Goal: Task Accomplishment & Management: Complete application form

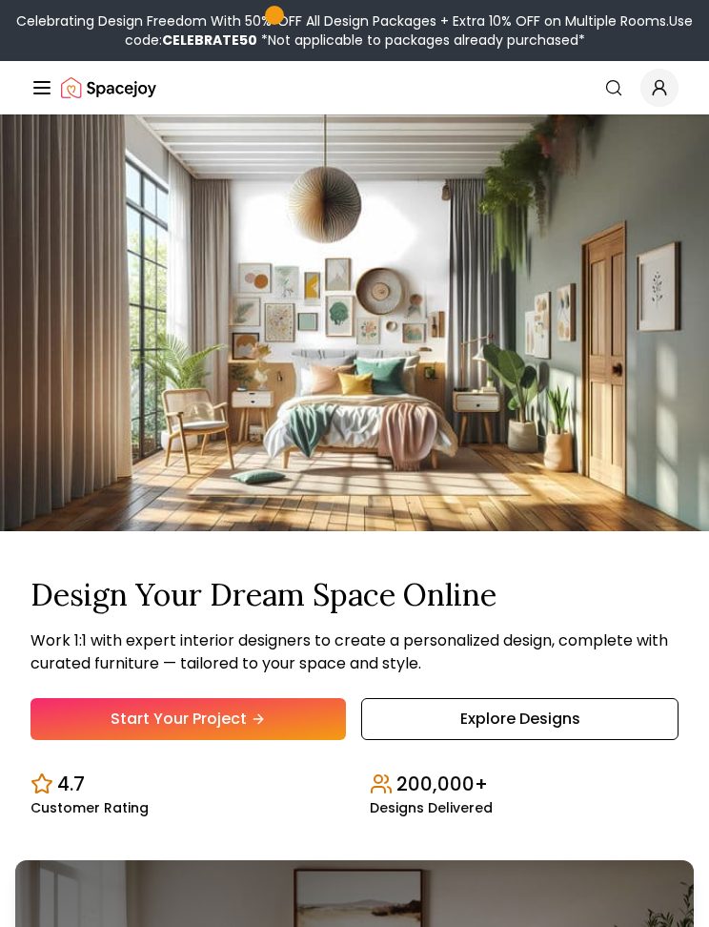
click at [318, 725] on link "Start Your Project" at bounding box center [189, 719] width 316 height 42
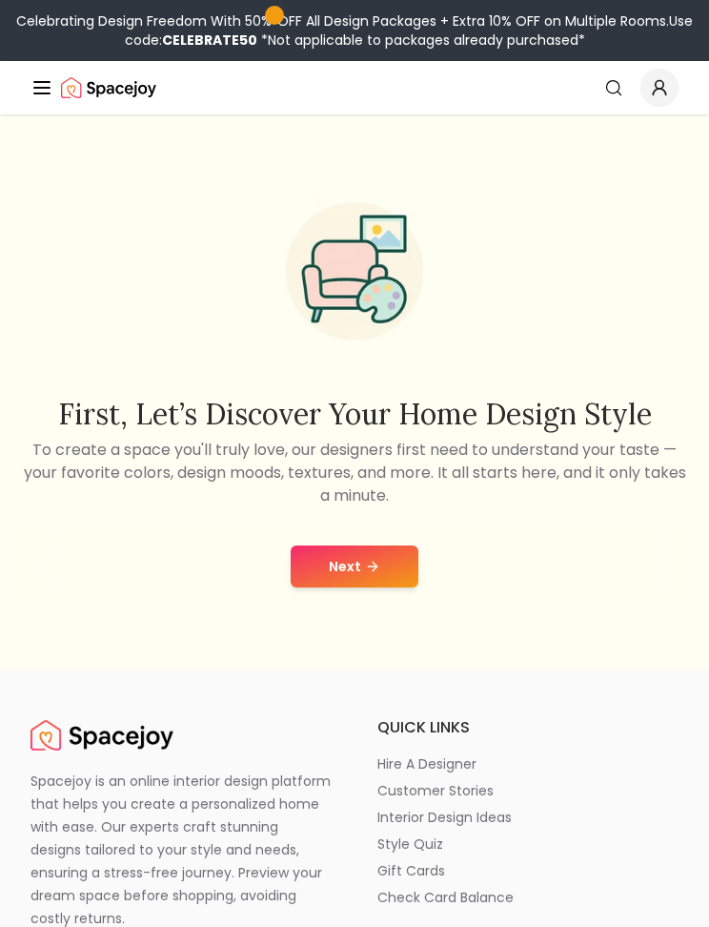
click at [388, 570] on button "Next" at bounding box center [355, 566] width 128 height 42
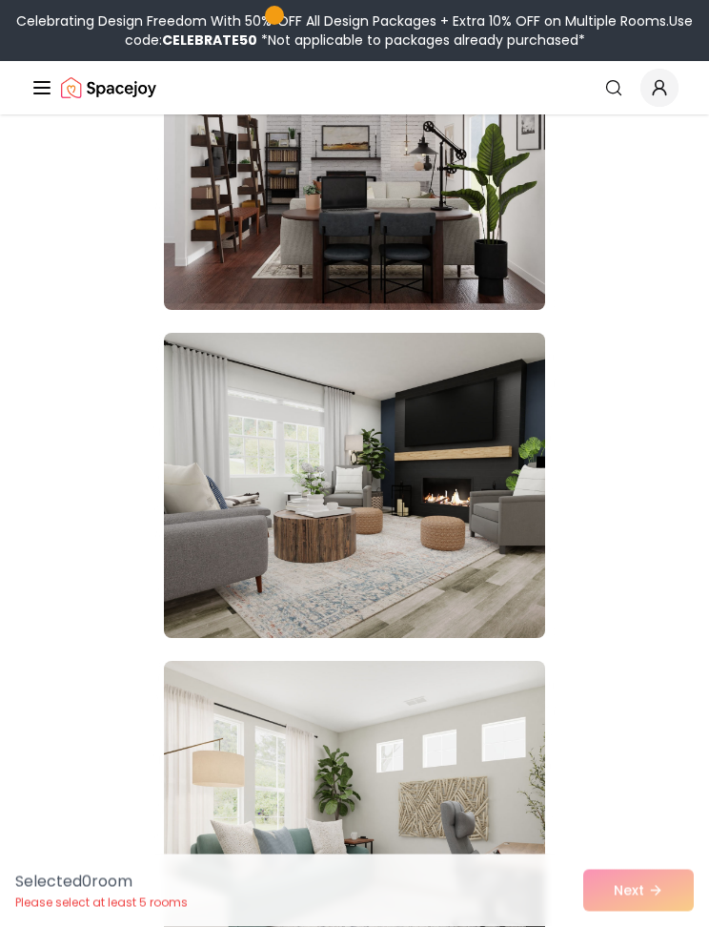
scroll to position [9355, 0]
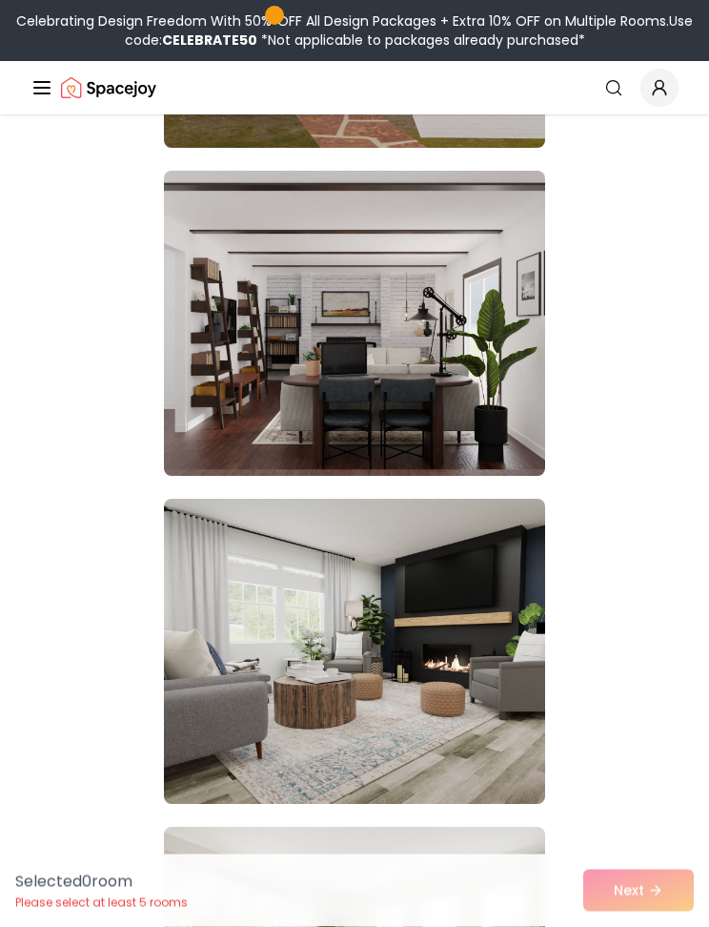
click at [44, 88] on line "Global" at bounding box center [41, 88] width 15 height 0
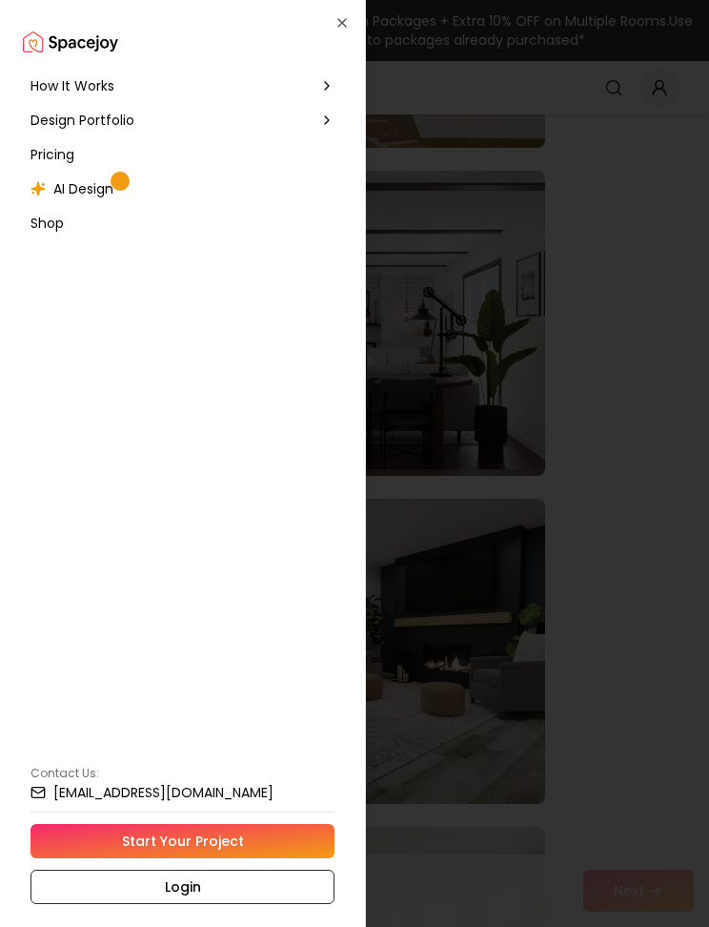
click at [61, 189] on span "AI Design" at bounding box center [83, 188] width 60 height 19
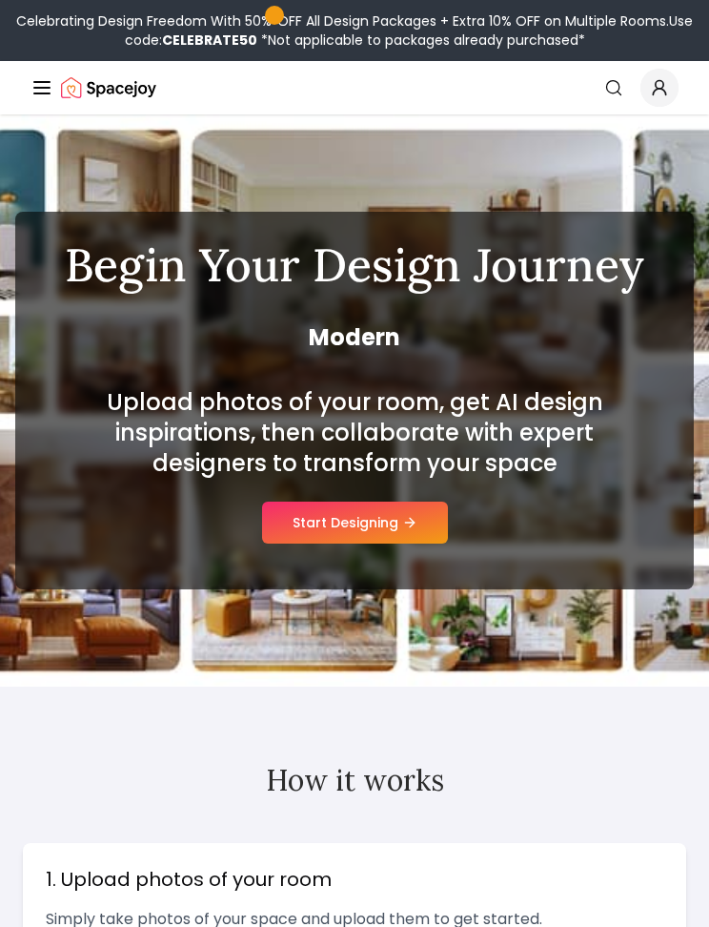
click at [305, 531] on button "Start Designing" at bounding box center [355, 522] width 186 height 42
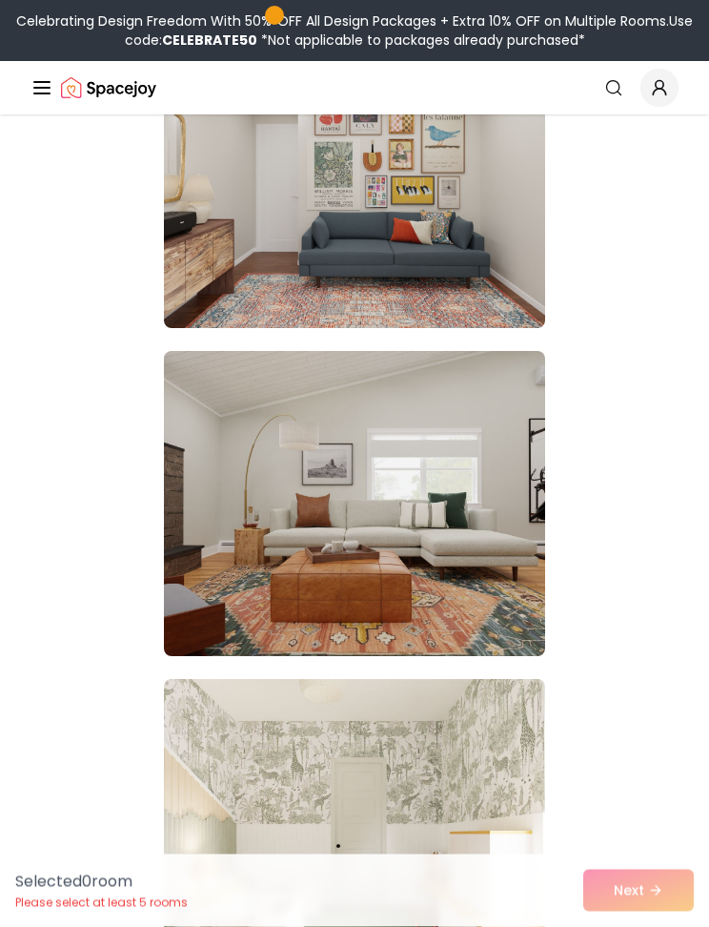
scroll to position [1887, 0]
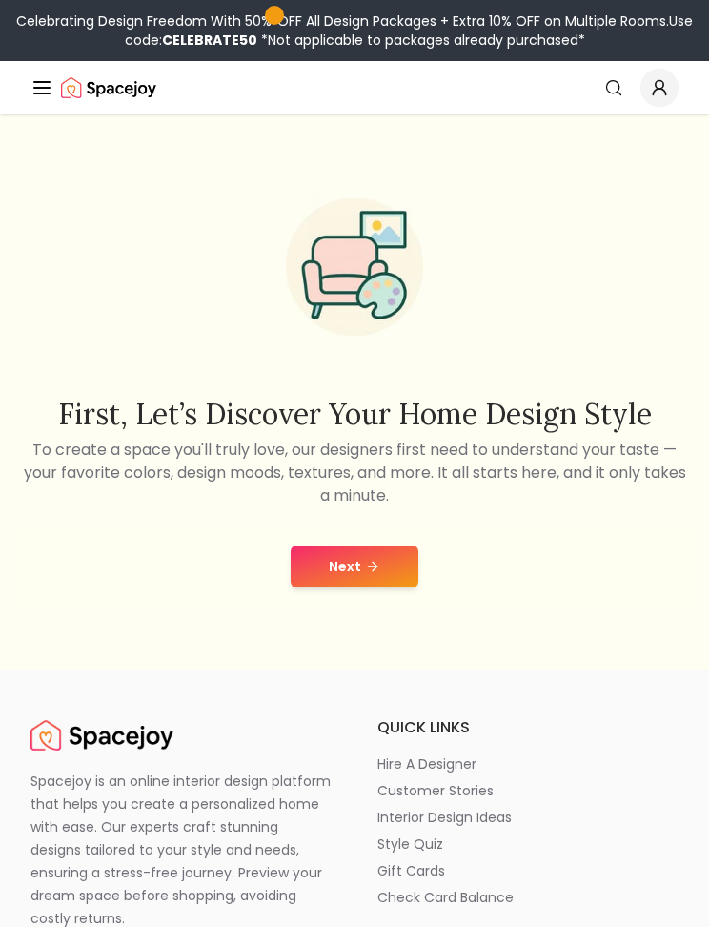
click at [370, 511] on div "First, let’s discover your home design style To create a space you'll truly lov…" at bounding box center [354, 392] width 709 height 556
click at [397, 567] on button "Next" at bounding box center [355, 566] width 128 height 42
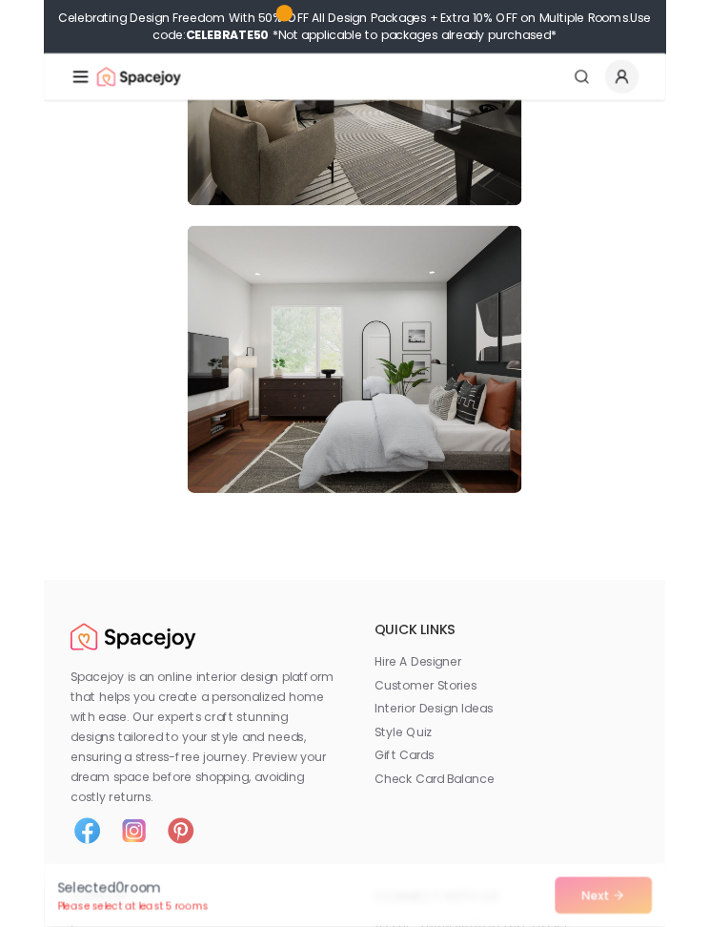
scroll to position [32554, 0]
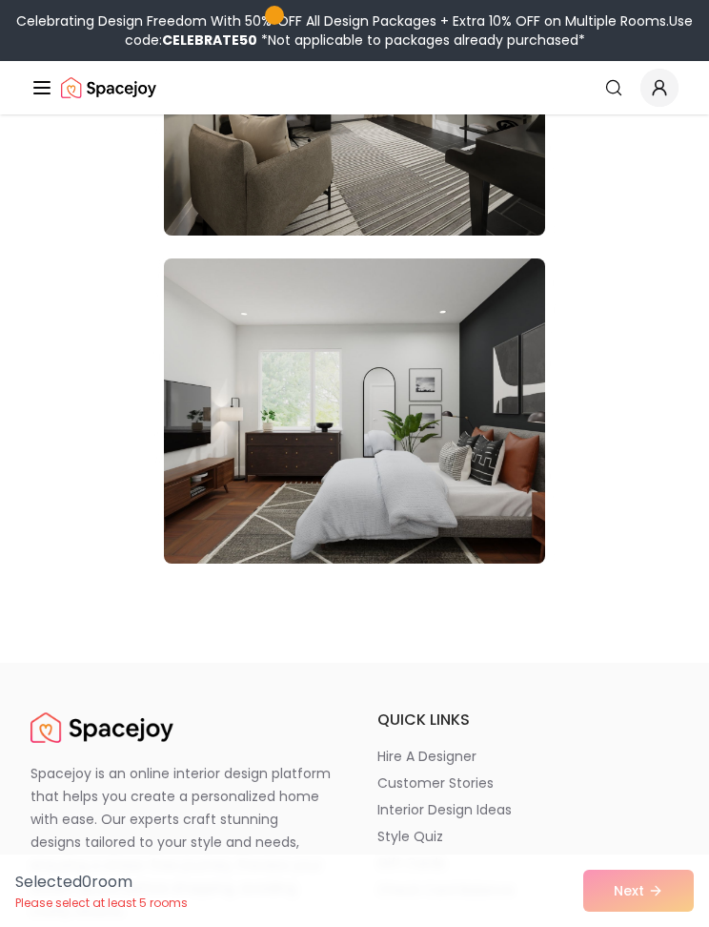
click at [500, 521] on img at bounding box center [354, 410] width 381 height 305
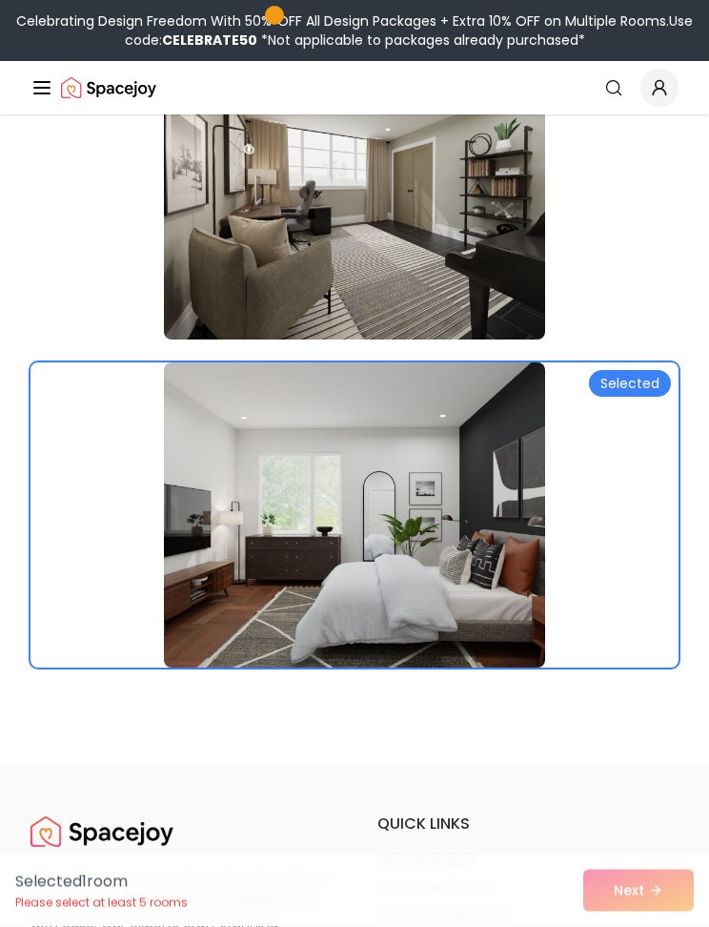
scroll to position [32451, 0]
click at [638, 887] on div "Selected 1 room Please select at least 5 rooms Next" at bounding box center [354, 890] width 709 height 72
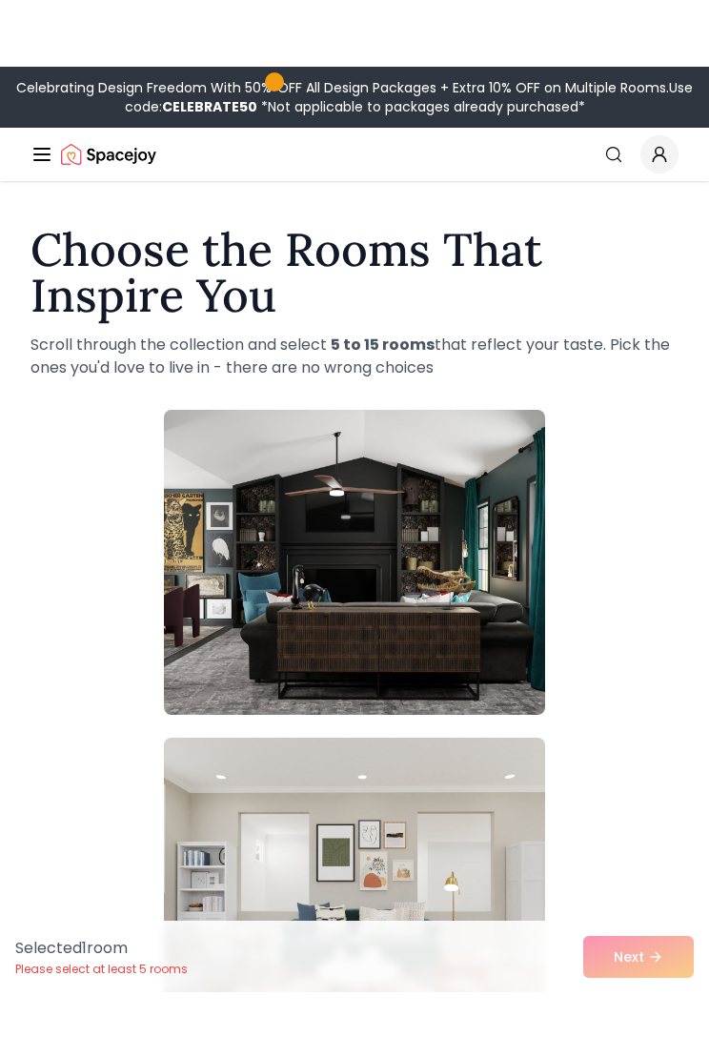
scroll to position [1, 0]
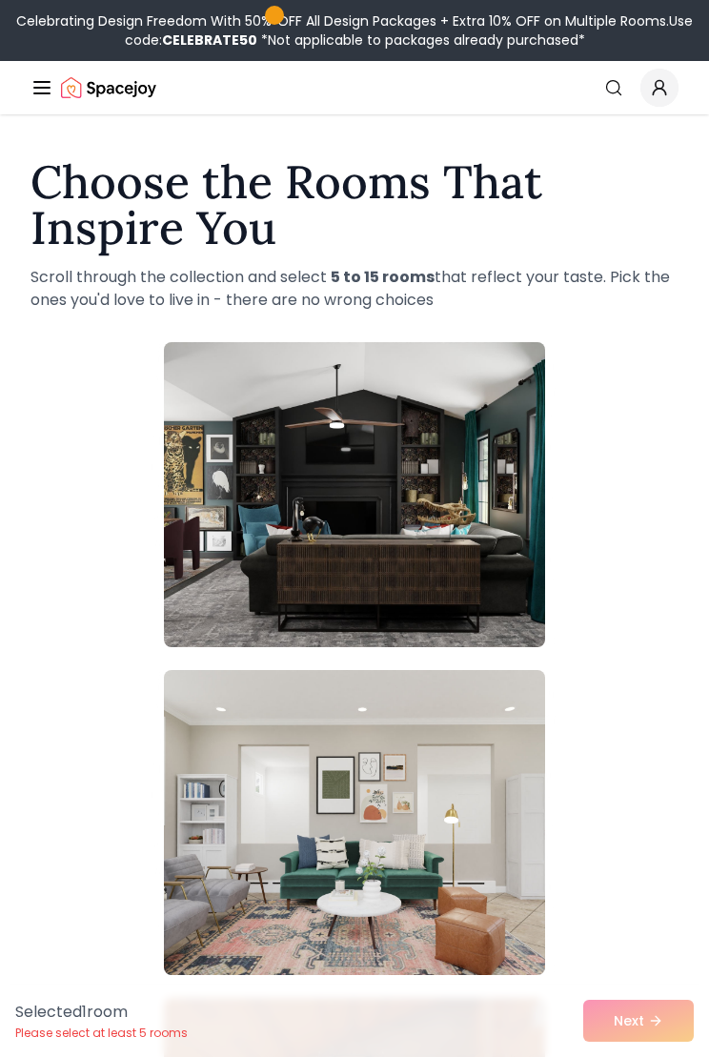
click at [539, 585] on img at bounding box center [354, 494] width 381 height 305
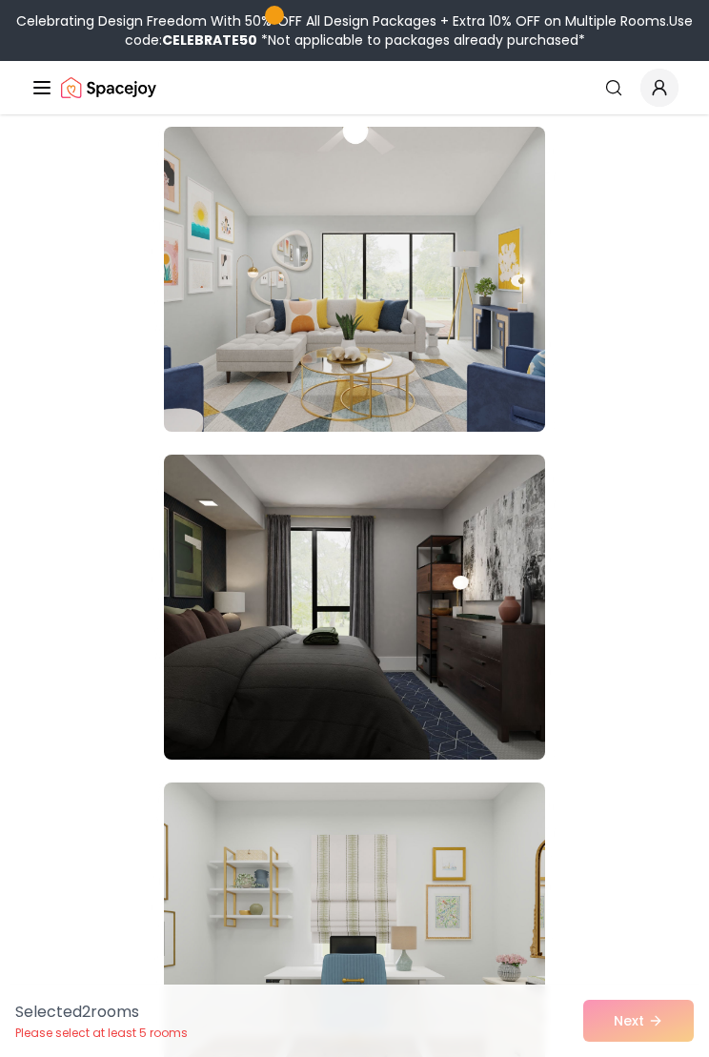
scroll to position [2195, 0]
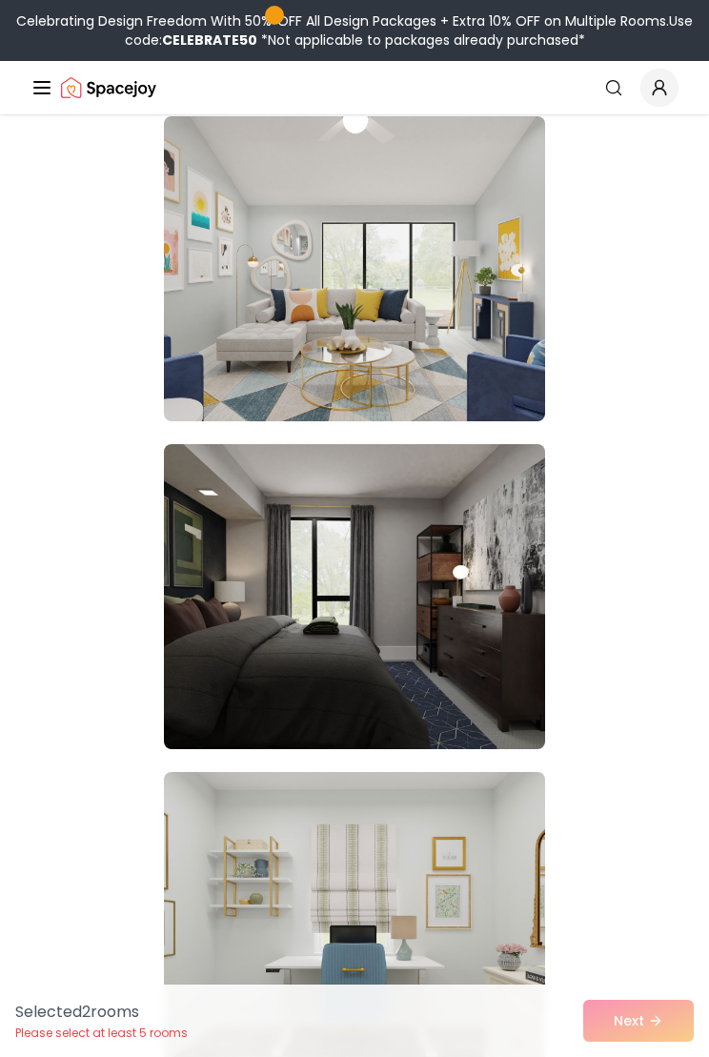
click at [519, 679] on img at bounding box center [354, 596] width 381 height 305
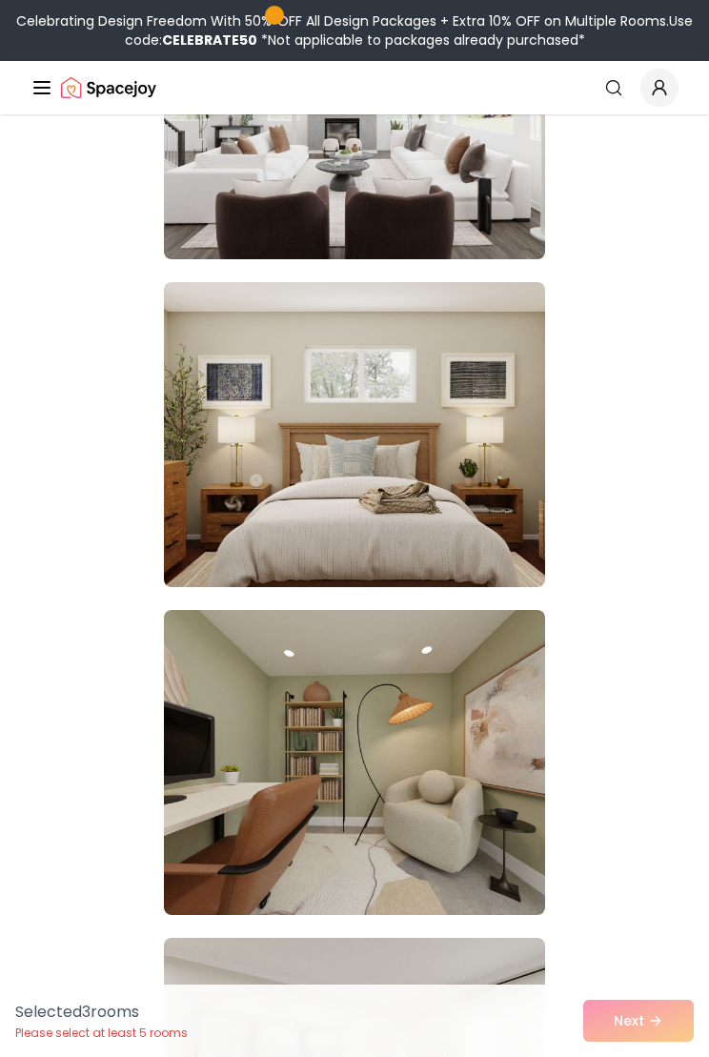
scroll to position [13529, 0]
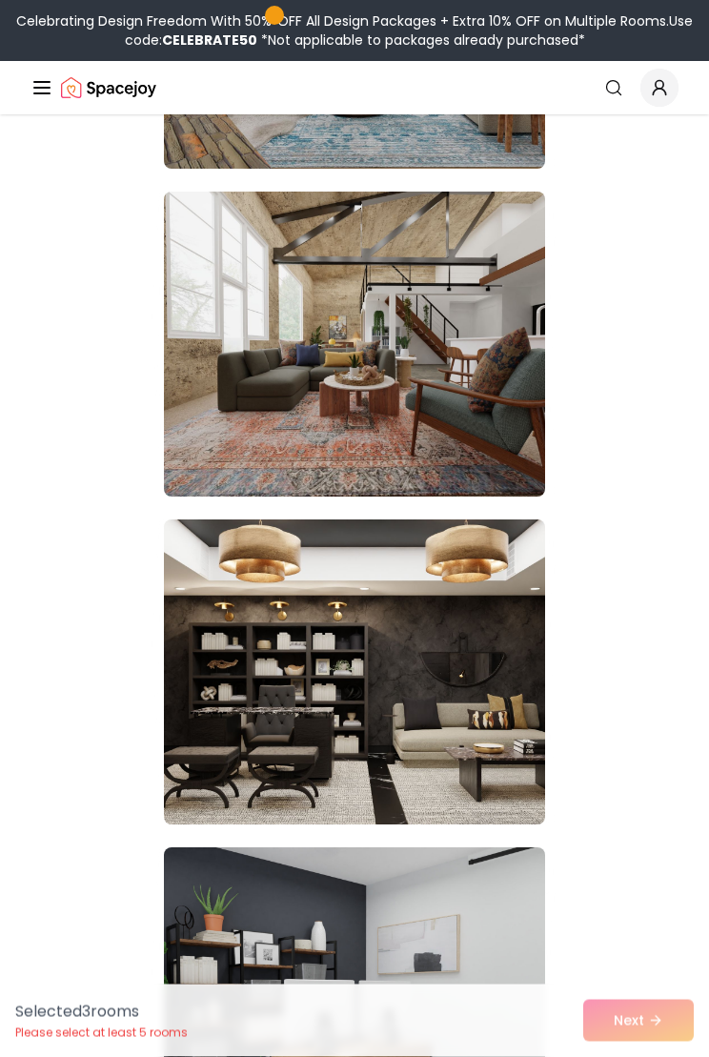
click at [493, 697] on img at bounding box center [354, 673] width 381 height 305
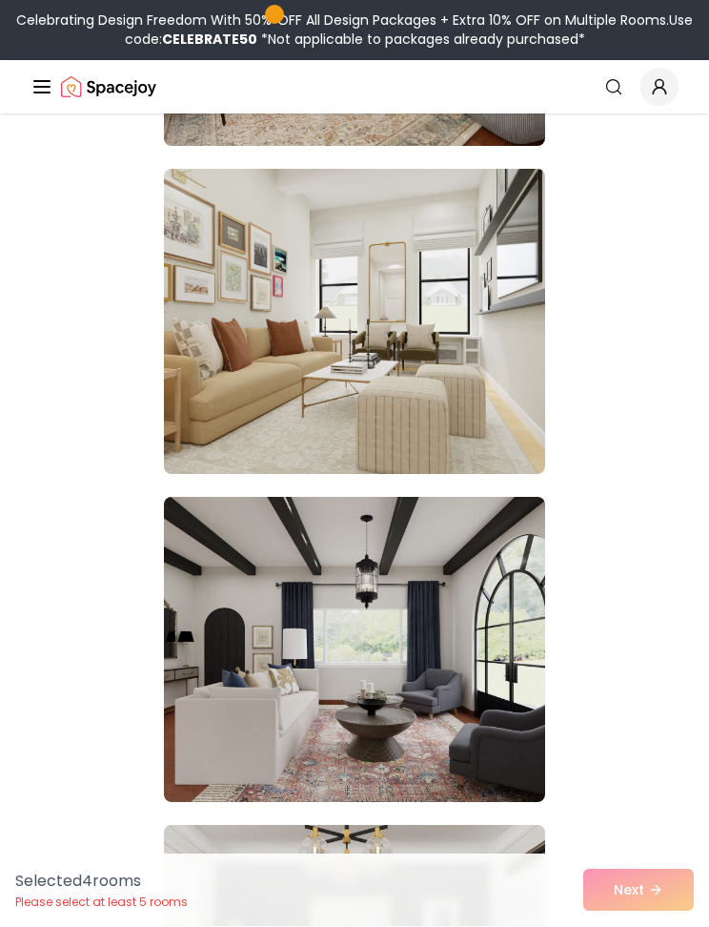
scroll to position [27724, 0]
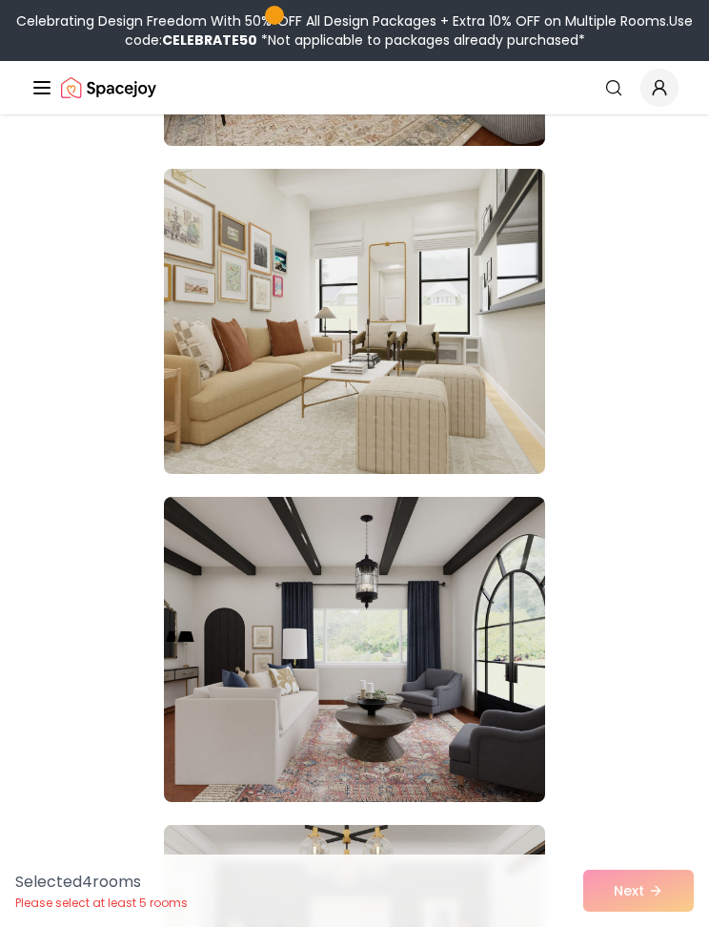
click at [479, 624] on img at bounding box center [354, 649] width 381 height 305
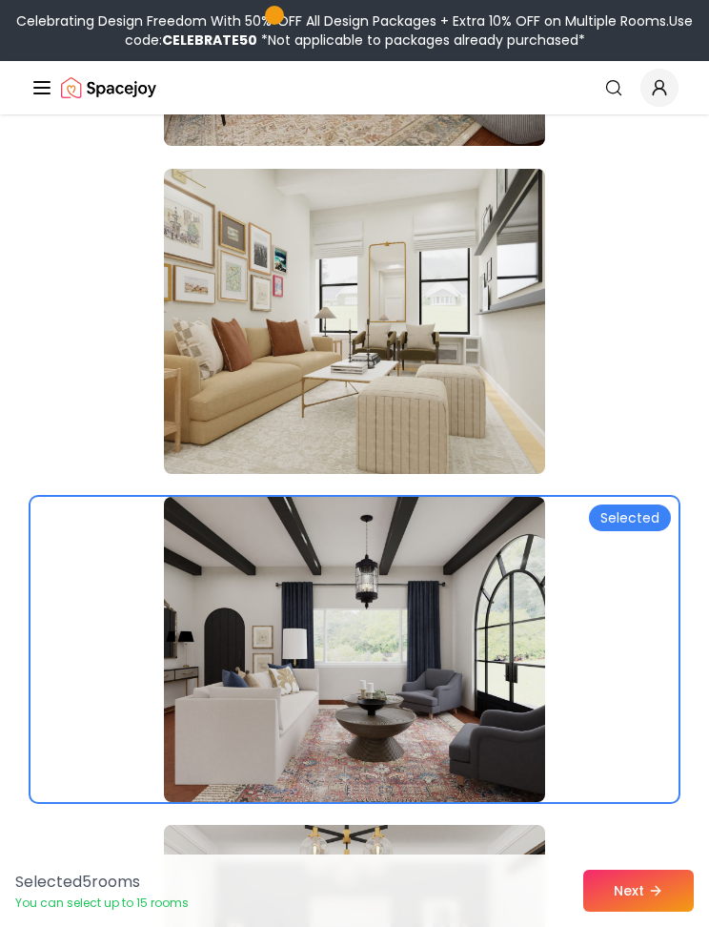
click at [626, 903] on button "Next" at bounding box center [638, 891] width 111 height 42
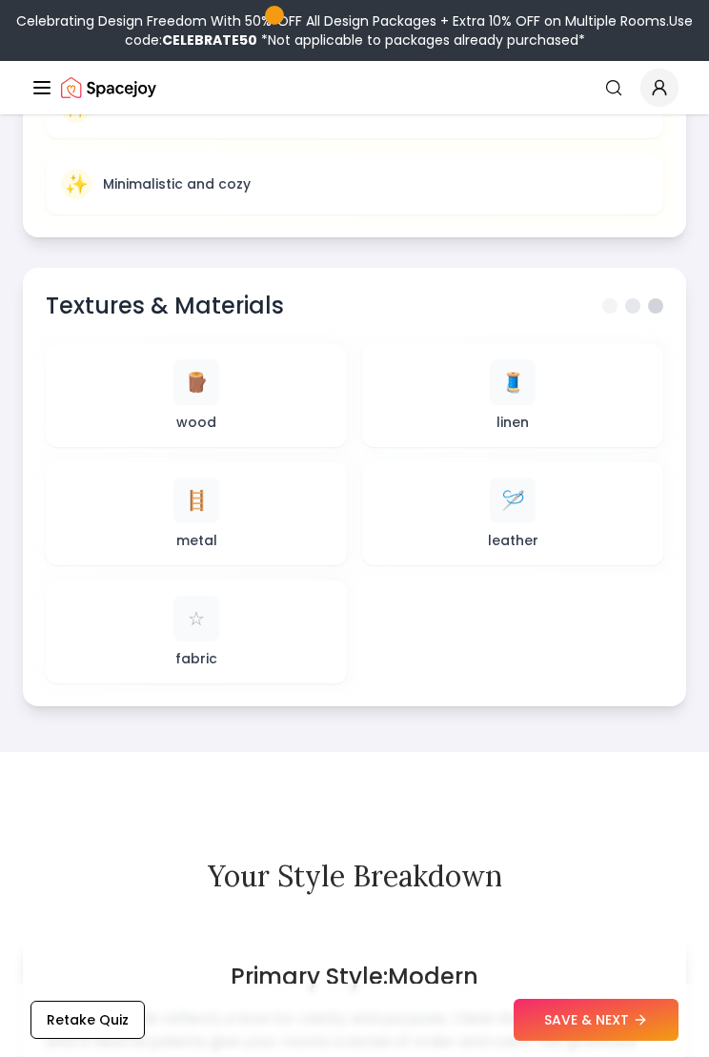
scroll to position [1406, 0]
click at [485, 644] on div "🪵 wood 🧵 linen 🪜 metal 🪡 leather ☆ fabric" at bounding box center [355, 513] width 618 height 339
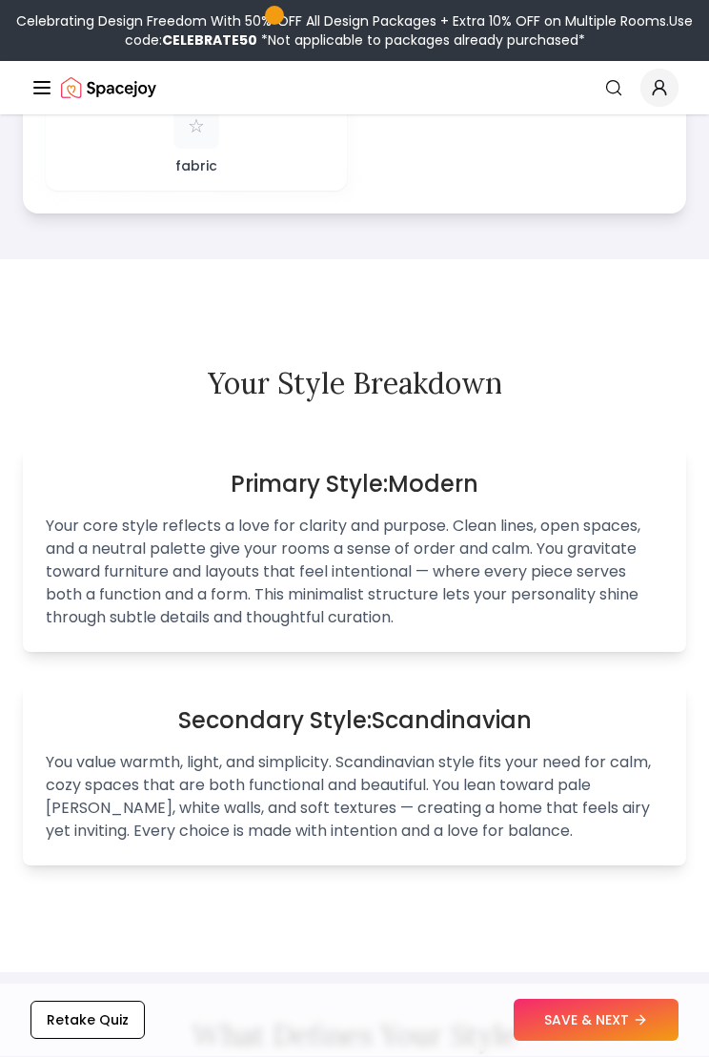
scroll to position [1899, 0]
click at [607, 1017] on button "SAVE & NEXT" at bounding box center [596, 1021] width 165 height 42
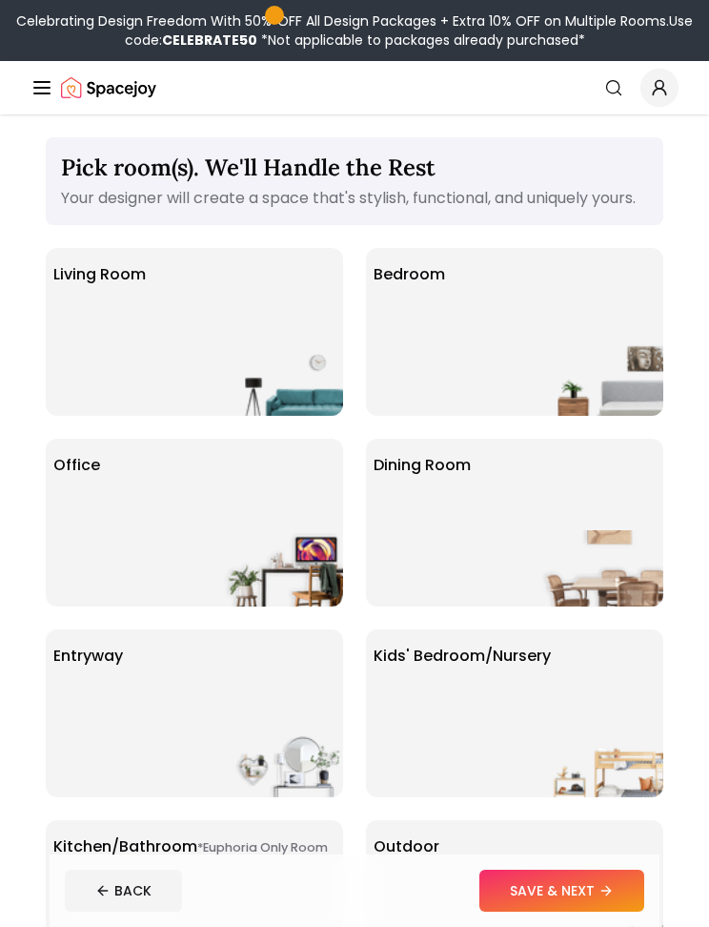
click at [645, 371] on img at bounding box center [603, 377] width 122 height 76
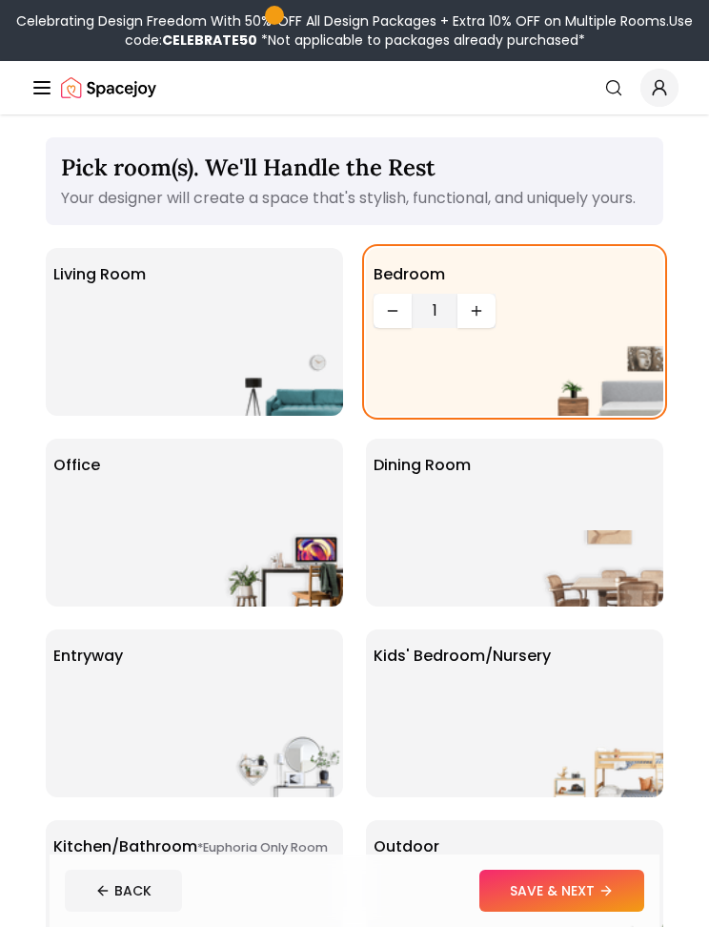
click at [568, 540] on div "Dining Room" at bounding box center [514, 523] width 297 height 168
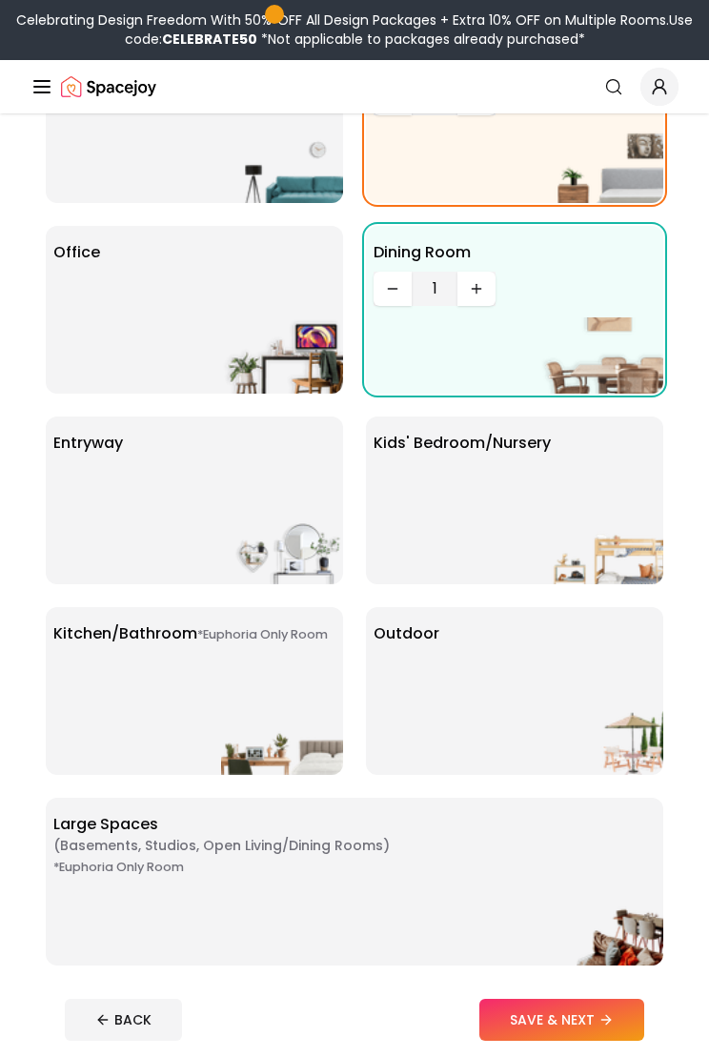
scroll to position [213, 0]
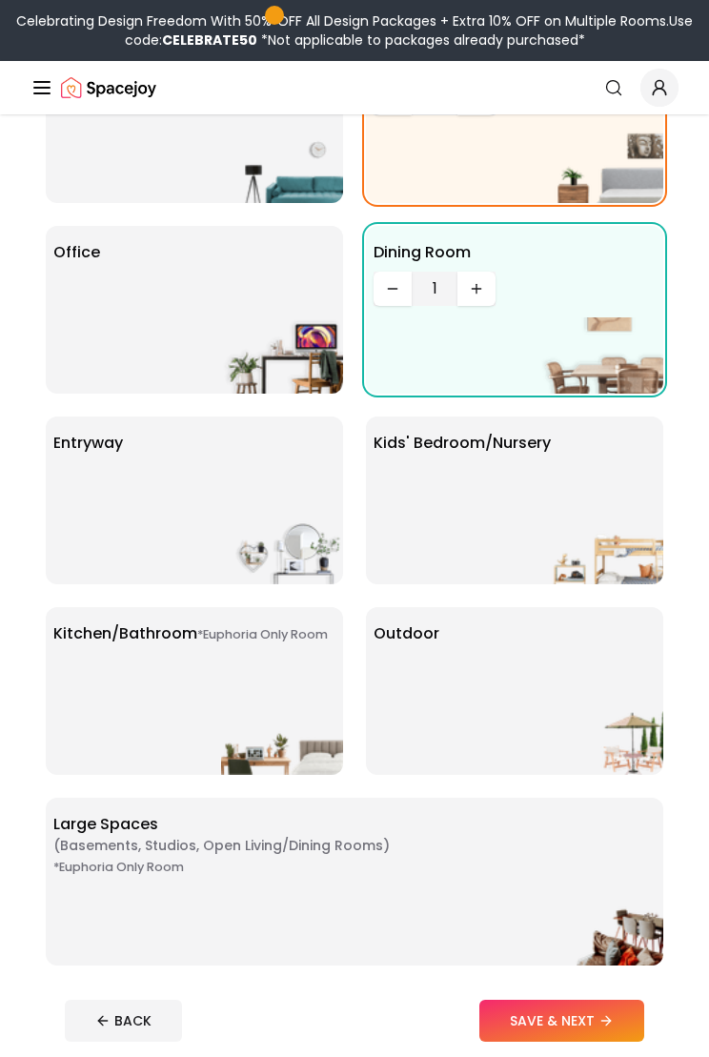
click at [315, 554] on img at bounding box center [282, 546] width 122 height 76
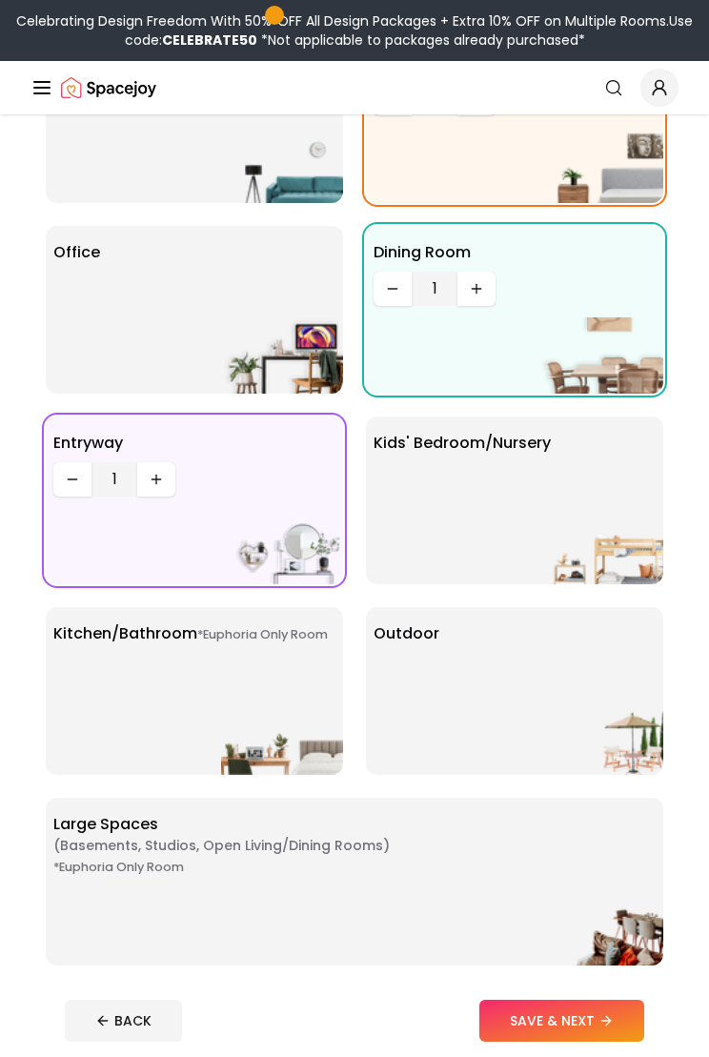
click at [319, 696] on div "*Euphoria Only Room Kitchen/Bathroom *Euphoria Only Room" at bounding box center [194, 691] width 297 height 168
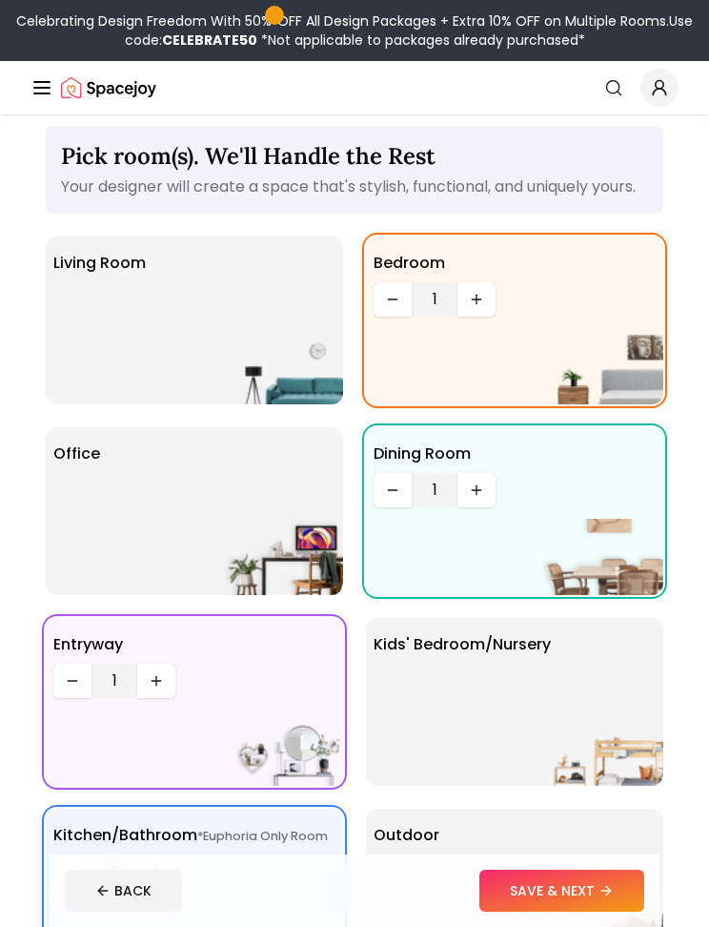
scroll to position [0, 0]
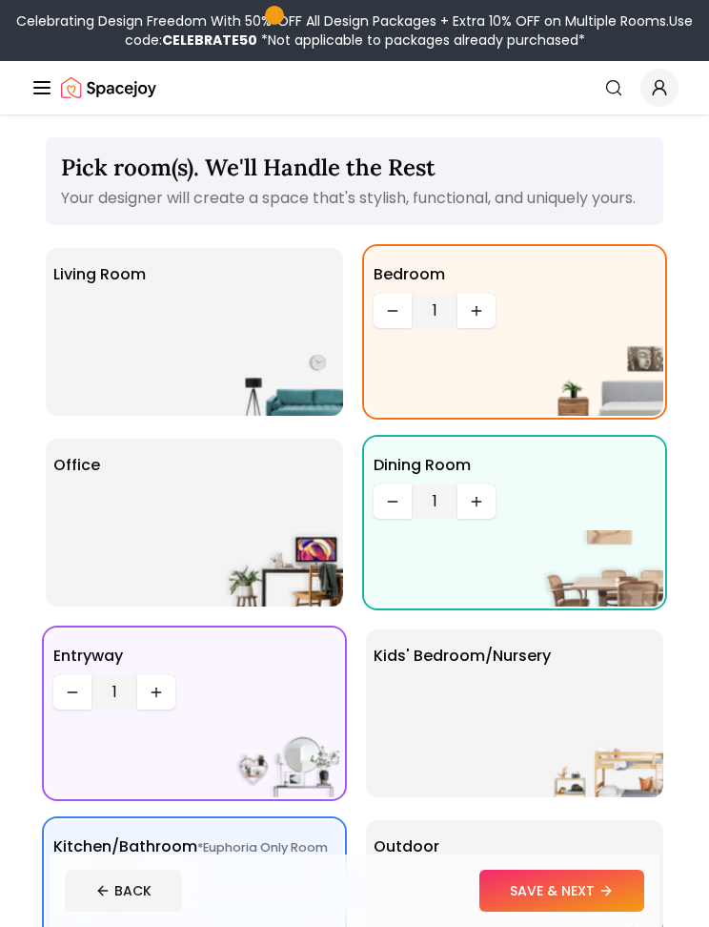
click at [570, 879] on button "SAVE & NEXT" at bounding box center [562, 891] width 165 height 42
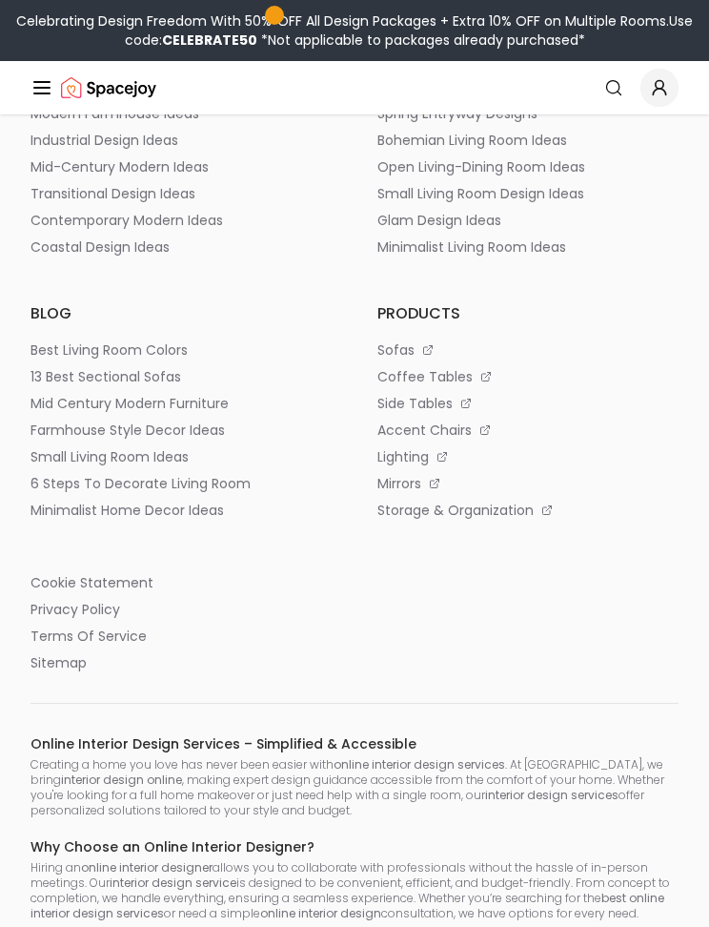
scroll to position [1376, 0]
